Goal: Navigation & Orientation: Find specific page/section

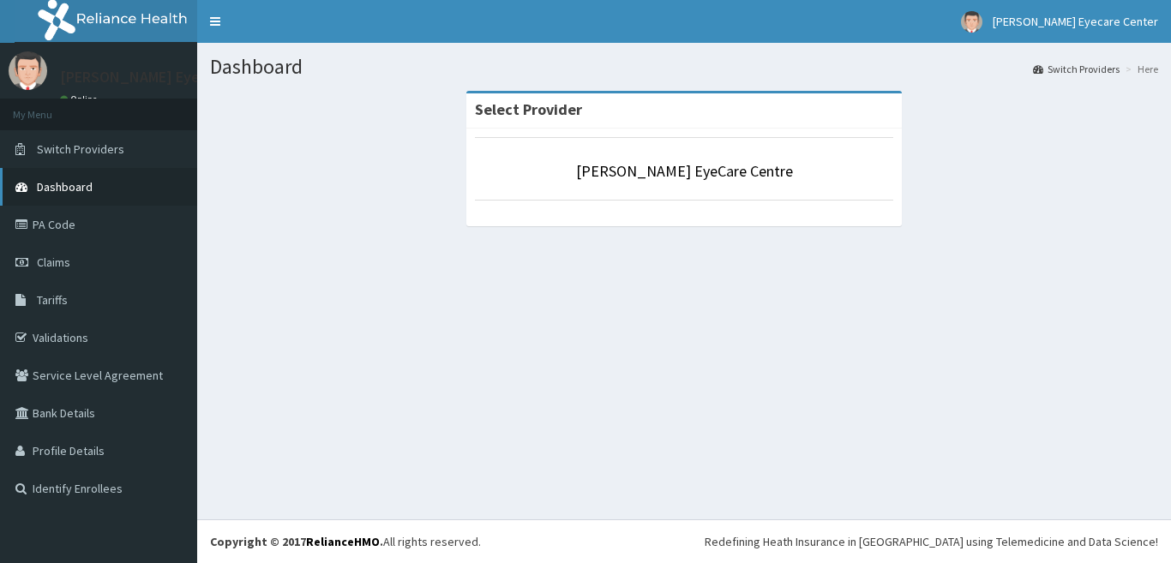
click at [72, 190] on span "Dashboard" at bounding box center [65, 186] width 56 height 15
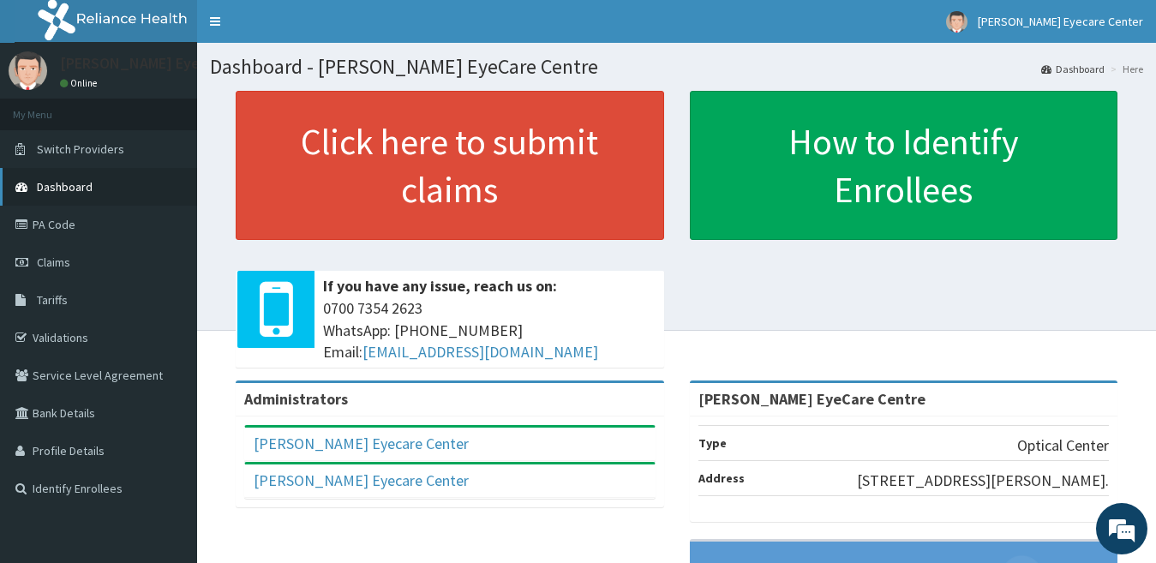
click at [65, 188] on span "Dashboard" at bounding box center [65, 186] width 56 height 15
click at [65, 335] on link "Validations" at bounding box center [98, 338] width 197 height 38
